Goal: Task Accomplishment & Management: Use online tool/utility

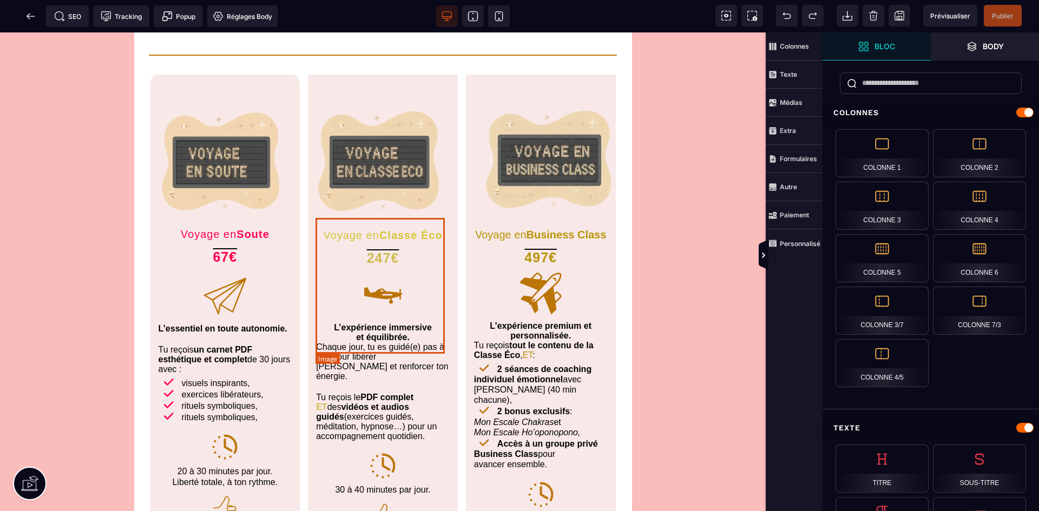
scroll to position [3029, 0]
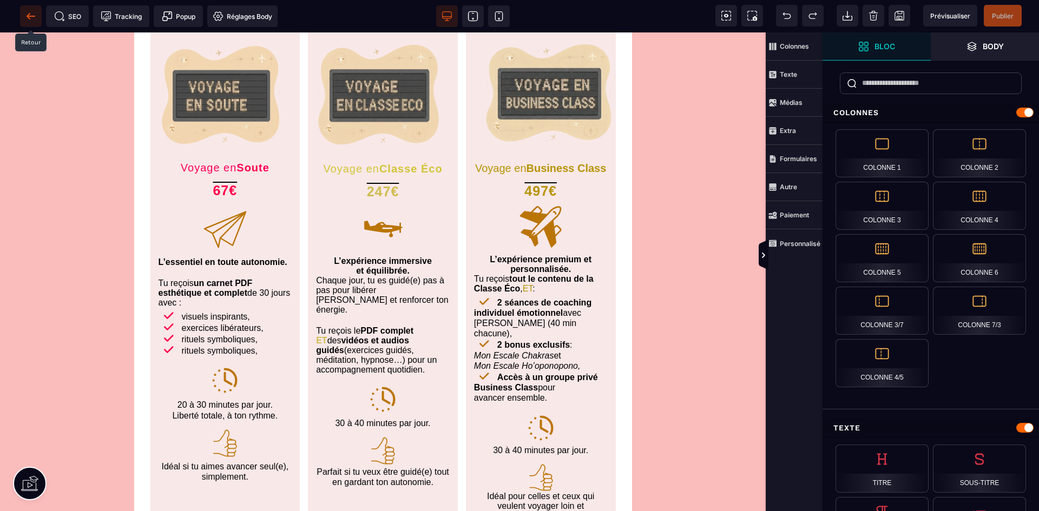
click at [29, 19] on icon at bounding box center [30, 16] width 11 height 11
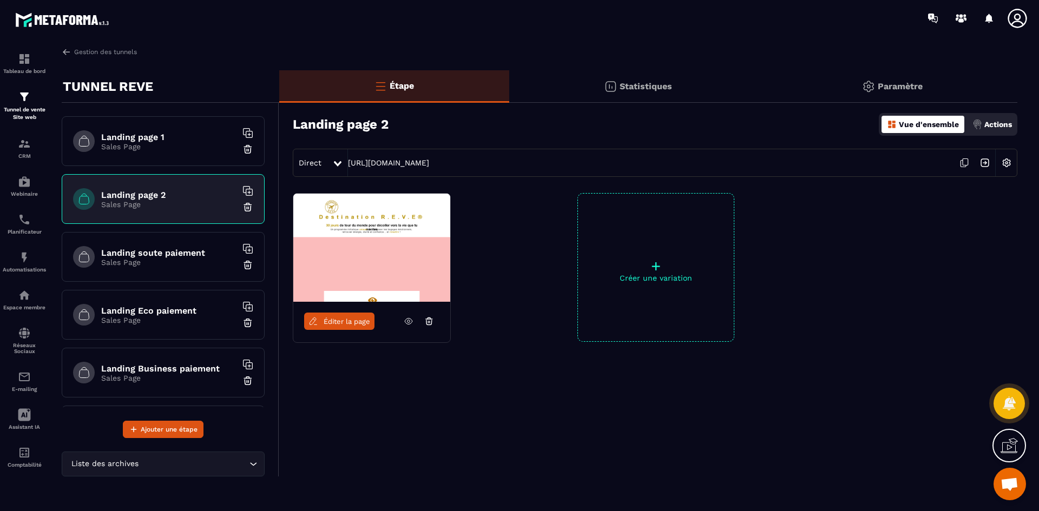
click at [180, 260] on p "Sales Page" at bounding box center [168, 262] width 135 height 9
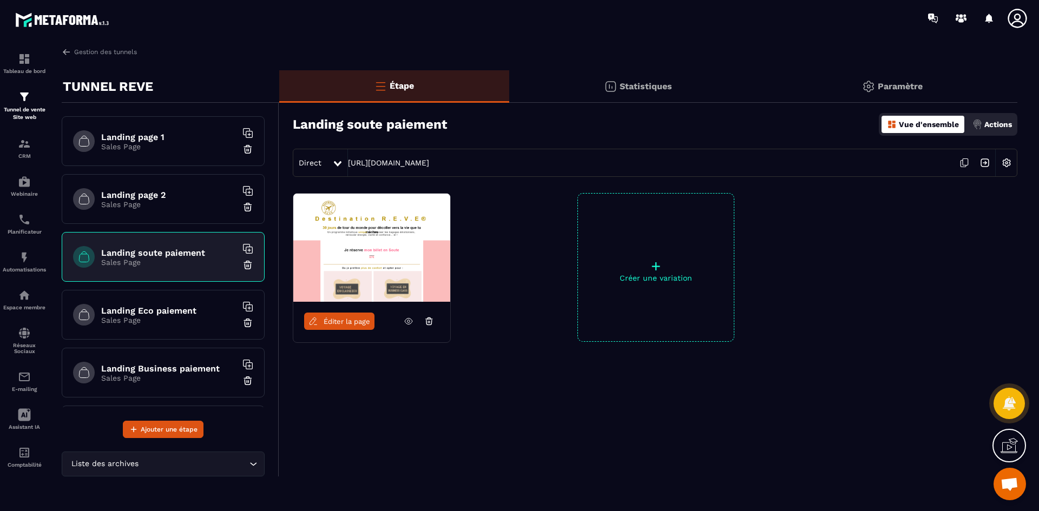
click at [338, 313] on link "Éditer la page" at bounding box center [339, 321] width 70 height 17
